Goal: Information Seeking & Learning: Learn about a topic

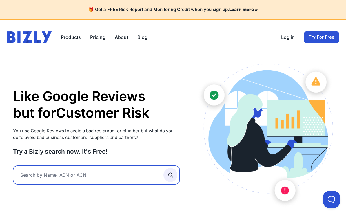
click at [84, 184] on input "text" at bounding box center [96, 174] width 167 height 19
type input "tendertrace"
click at [170, 182] on button "submit" at bounding box center [170, 175] width 14 height 14
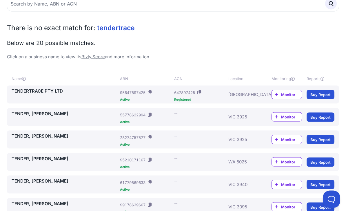
scroll to position [59, 0]
click at [55, 93] on div "TENDERTRACE PTY LTD" at bounding box center [65, 94] width 106 height 13
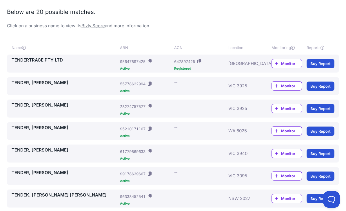
scroll to position [94, 0]
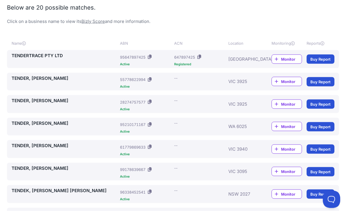
click at [283, 57] on span "Monitor" at bounding box center [291, 59] width 21 height 6
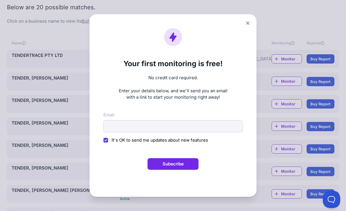
click at [245, 27] on button at bounding box center [248, 23] width 8 height 8
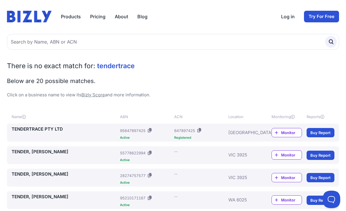
scroll to position [0, 0]
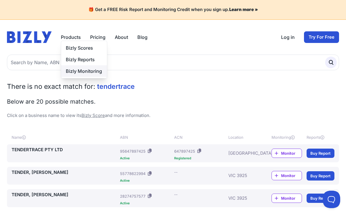
click at [84, 69] on link "Bizly Monitoring" at bounding box center [84, 71] width 46 height 12
